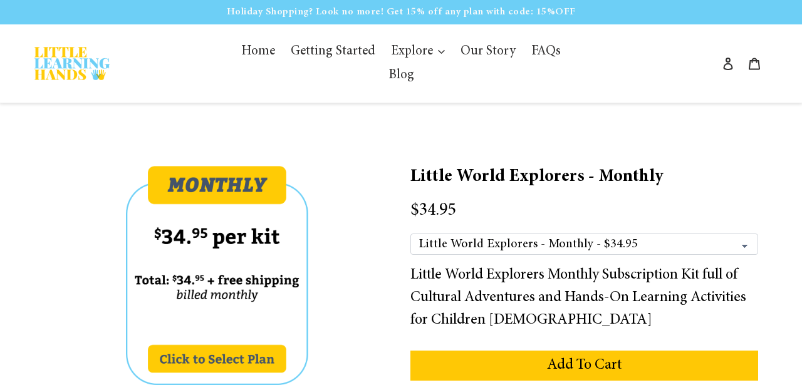
click at [220, 342] on img at bounding box center [218, 275] width 348 height 219
click at [181, 337] on img at bounding box center [218, 275] width 348 height 219
click at [244, 52] on span "Home" at bounding box center [258, 52] width 34 height 14
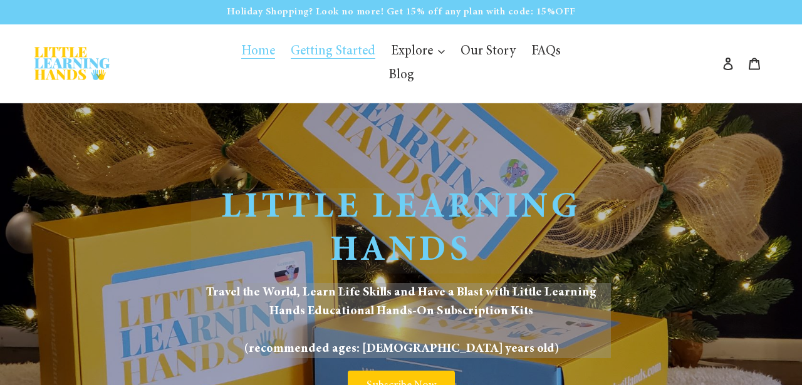
click at [332, 49] on span "Getting Started" at bounding box center [333, 52] width 85 height 14
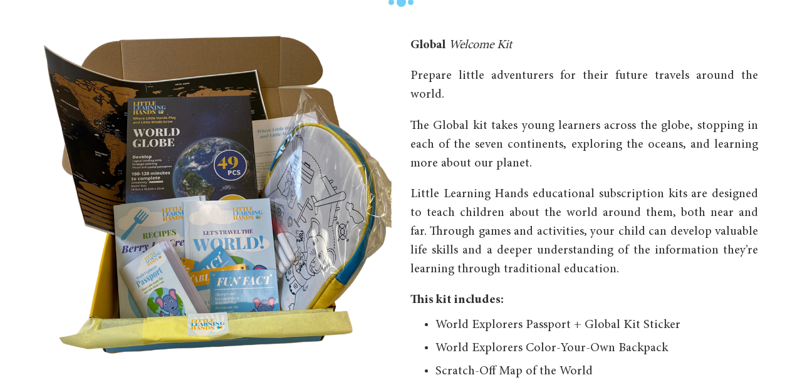
scroll to position [617, 0]
